Goal: Task Accomplishment & Management: Manage account settings

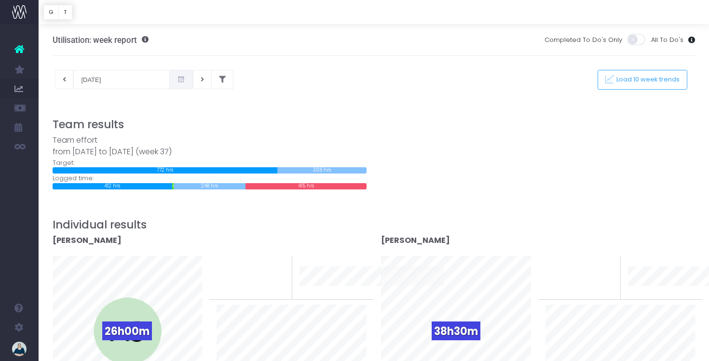
click at [177, 80] on icon at bounding box center [181, 80] width 8 height 0
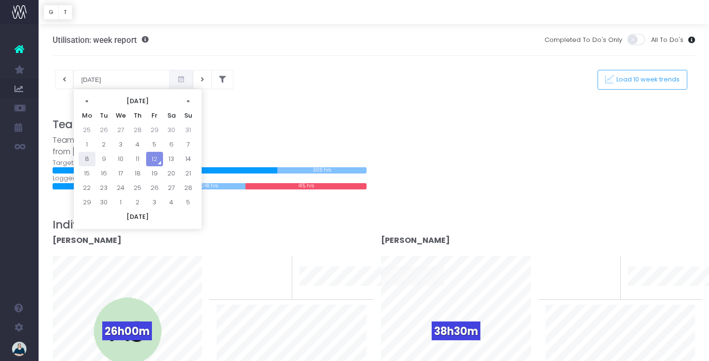
click at [88, 162] on td "8" at bounding box center [87, 159] width 17 height 14
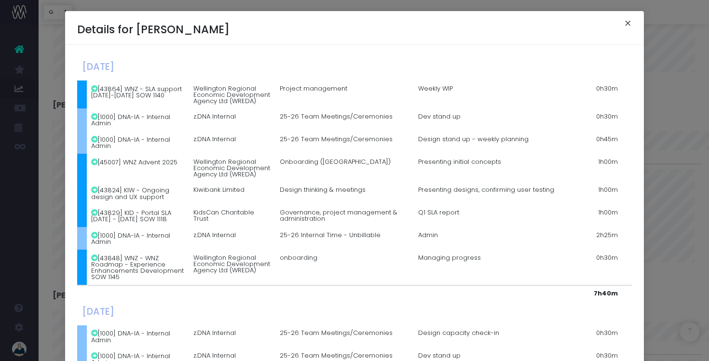
click at [626, 21] on button "×" at bounding box center [627, 24] width 20 height 15
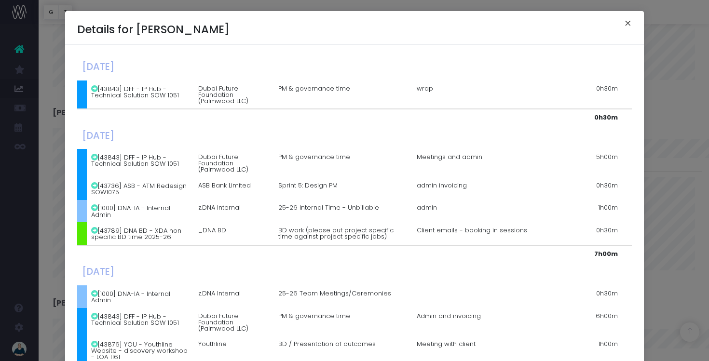
click at [628, 25] on button "×" at bounding box center [627, 24] width 20 height 15
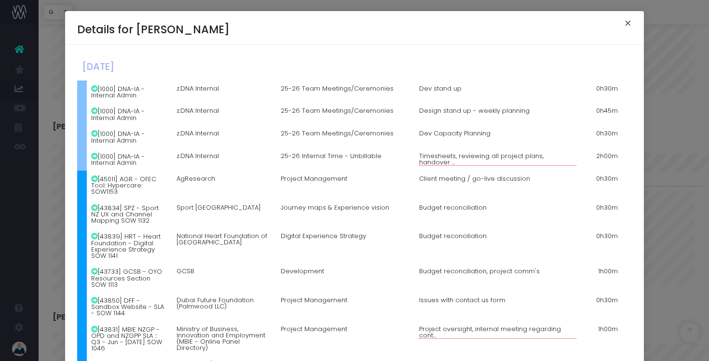
click at [629, 23] on button "×" at bounding box center [627, 24] width 20 height 15
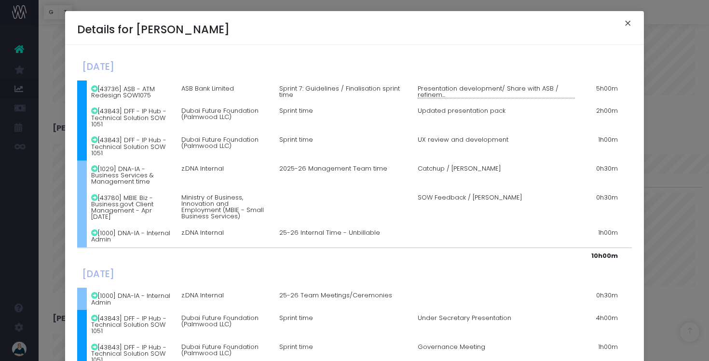
click at [626, 25] on button "×" at bounding box center [627, 24] width 20 height 15
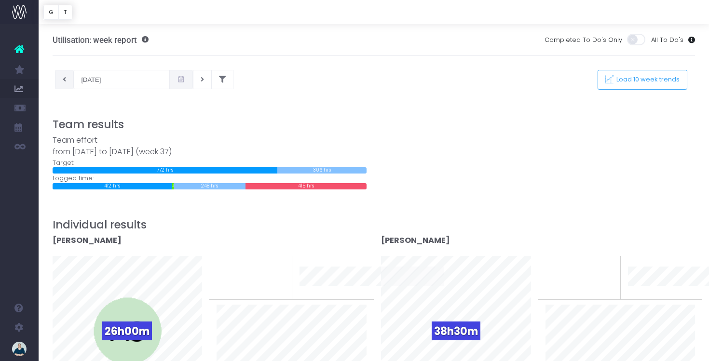
click at [65, 80] on icon at bounding box center [64, 80] width 3 height 0
type input "01-09-2025"
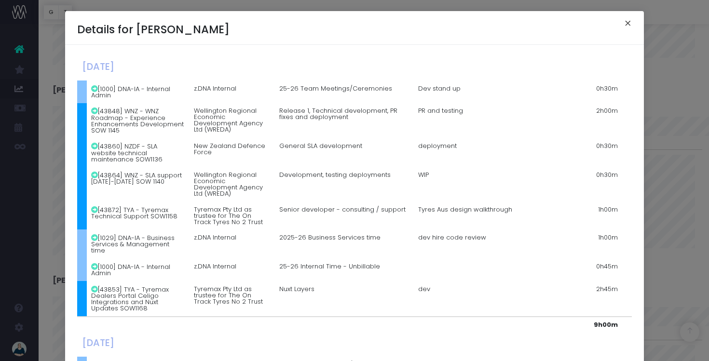
click at [629, 24] on button "×" at bounding box center [627, 24] width 20 height 15
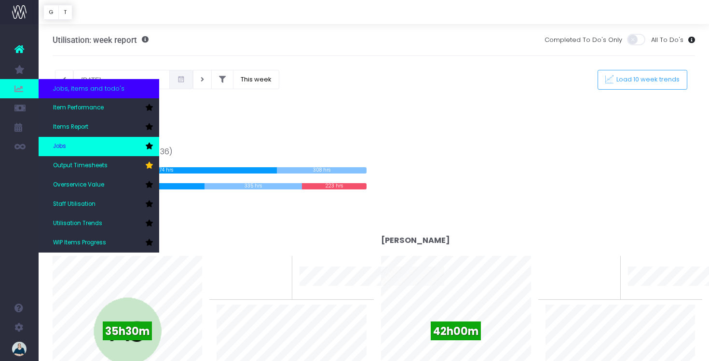
click at [78, 142] on link "Jobs" at bounding box center [99, 146] width 120 height 19
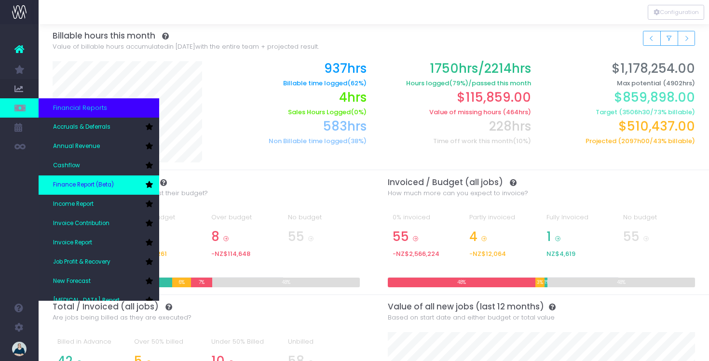
click at [101, 183] on span "Finance Report (Beta)" at bounding box center [83, 185] width 61 height 9
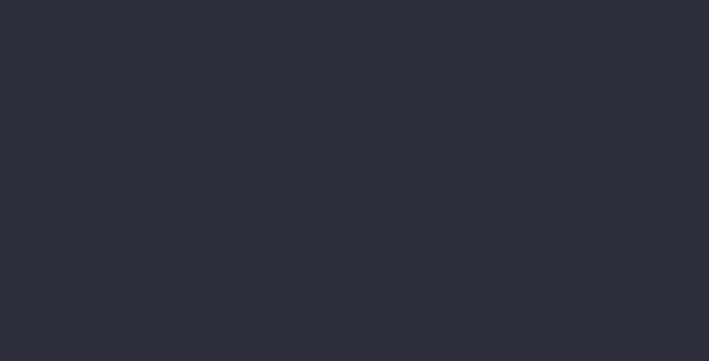
select select "finances"
select select "job"
select select "billing"
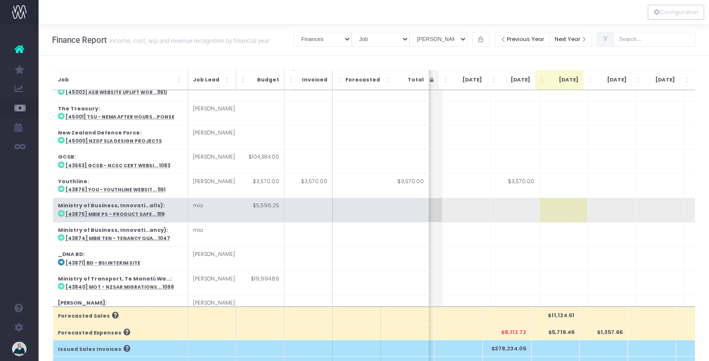
click at [571, 198] on td at bounding box center [563, 210] width 48 height 24
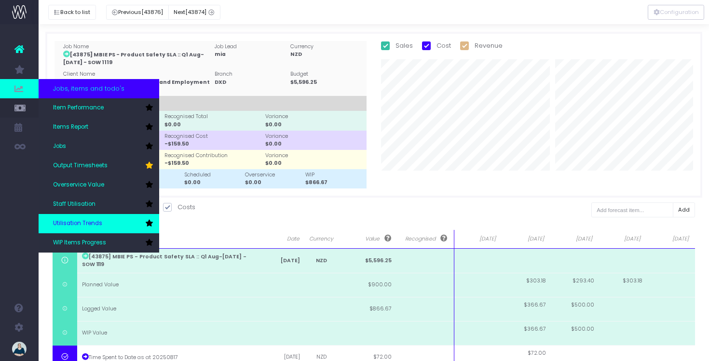
click at [83, 222] on span "Utilisation Trends" at bounding box center [77, 223] width 49 height 9
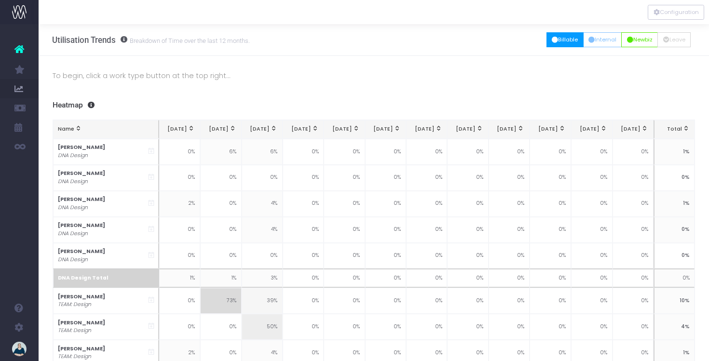
click at [567, 42] on button "Billable" at bounding box center [564, 39] width 37 height 15
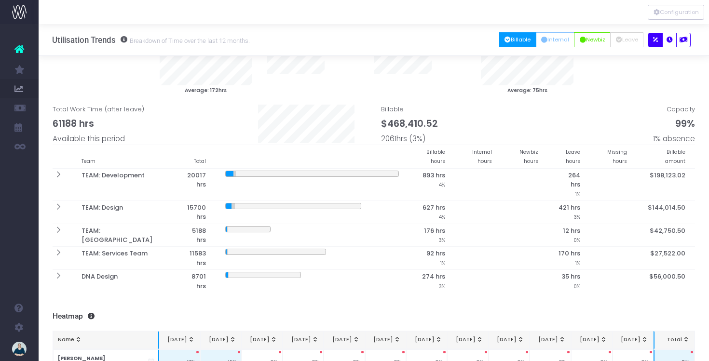
scroll to position [26, 0]
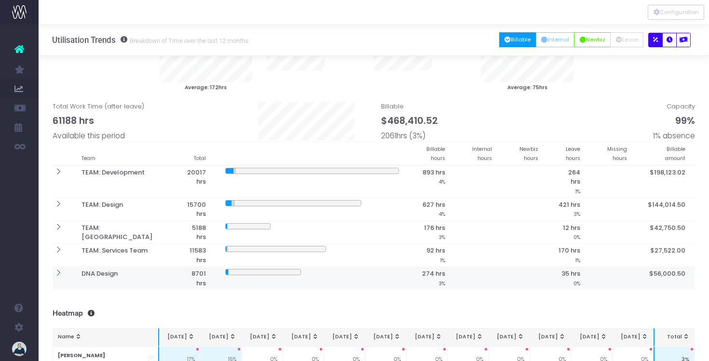
click at [57, 269] on icon at bounding box center [58, 273] width 8 height 8
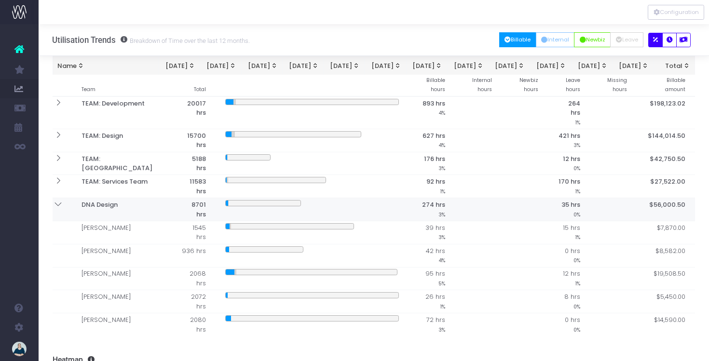
scroll to position [91, 0]
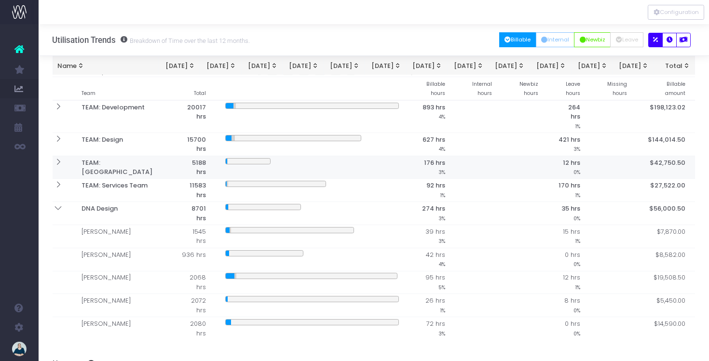
click at [58, 158] on icon at bounding box center [58, 162] width 8 height 8
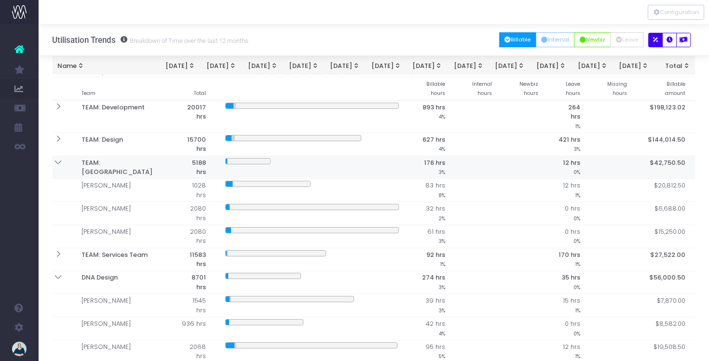
click at [58, 158] on icon at bounding box center [58, 162] width 8 height 8
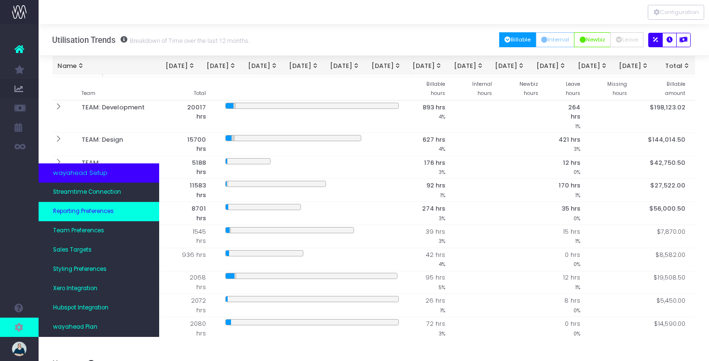
click at [85, 214] on span "Reporting Preferences" at bounding box center [83, 211] width 61 height 9
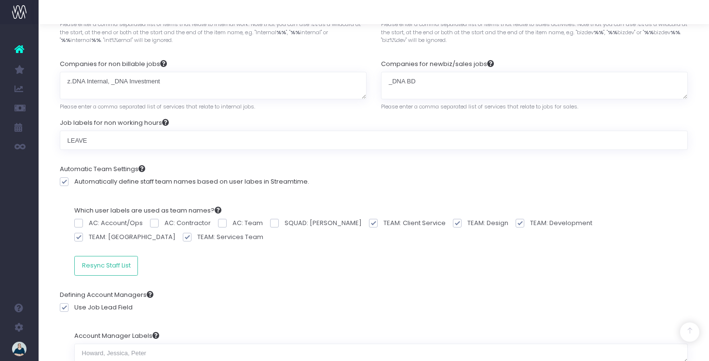
scroll to position [228, 0]
click at [369, 224] on span at bounding box center [373, 221] width 9 height 9
click at [383, 223] on input "TEAM: Client Service" at bounding box center [386, 220] width 6 height 6
click at [369, 221] on label "TEAM: Client Service" at bounding box center [411, 222] width 84 height 10
click at [383, 221] on input "TEAM: Client Service" at bounding box center [386, 220] width 6 height 6
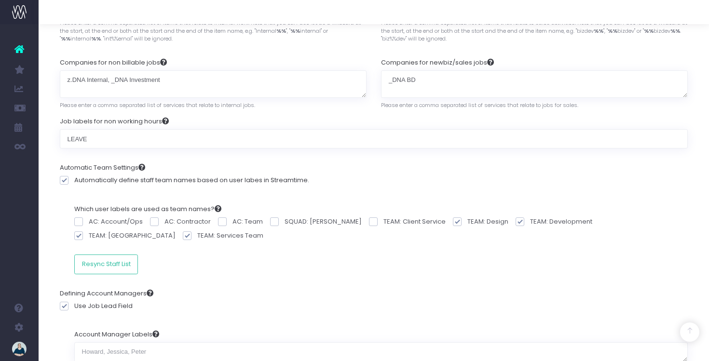
checkbox input "true"
click at [116, 264] on button "Resync Staff List" at bounding box center [106, 263] width 64 height 19
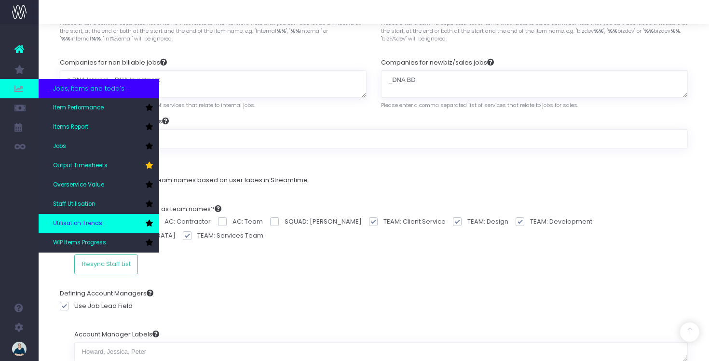
click at [88, 220] on span "Utilisation Trends" at bounding box center [77, 223] width 49 height 9
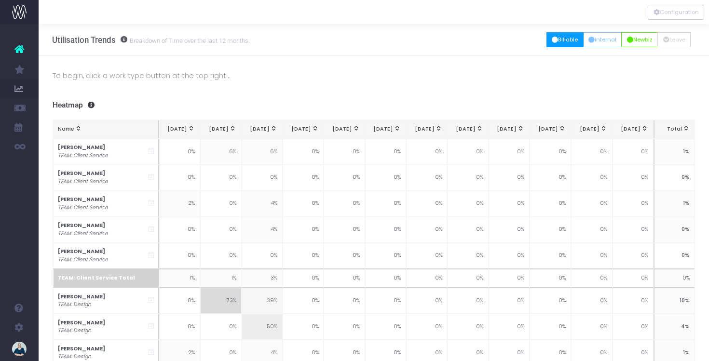
click at [561, 43] on button "Billable" at bounding box center [564, 39] width 37 height 15
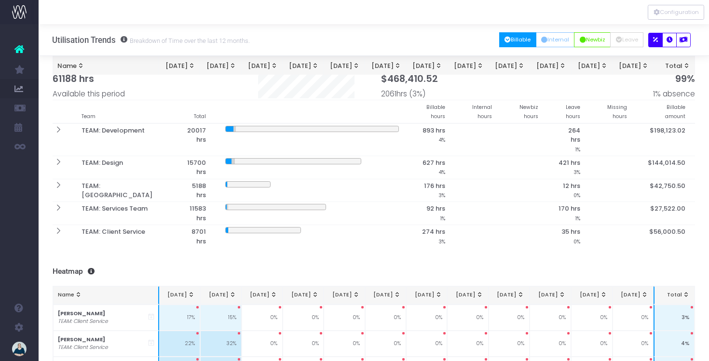
scroll to position [69, 0]
click at [60, 226] on icon at bounding box center [58, 230] width 8 height 8
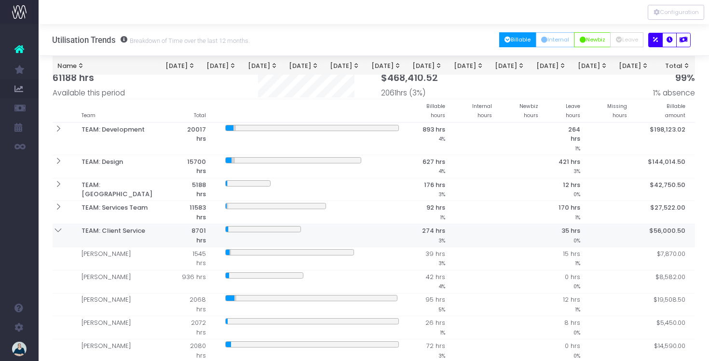
click at [60, 226] on icon at bounding box center [58, 230] width 8 height 8
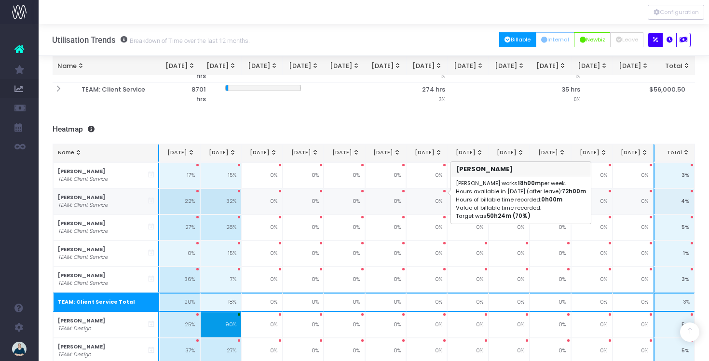
scroll to position [0, 0]
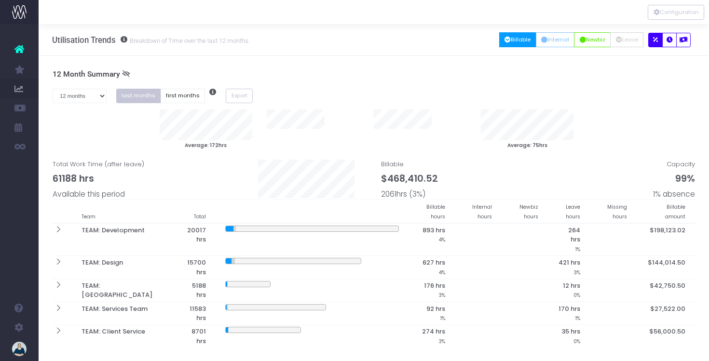
click at [24, 49] on icon at bounding box center [19, 49] width 10 height 13
